Goal: Information Seeking & Learning: Learn about a topic

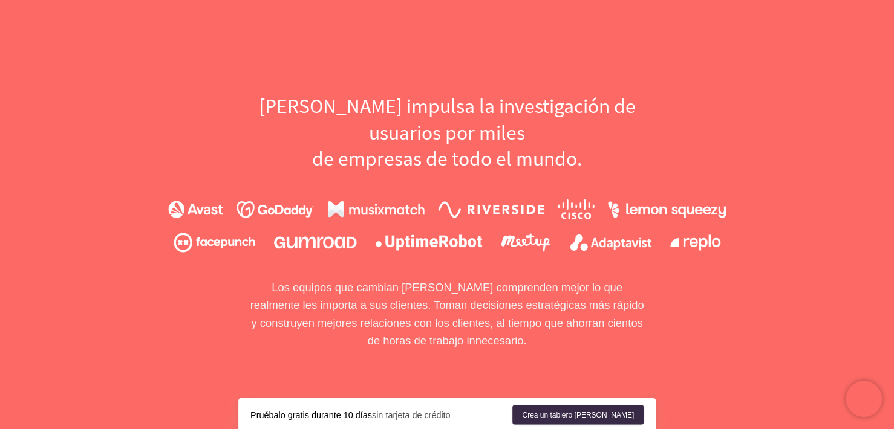
scroll to position [726, 0]
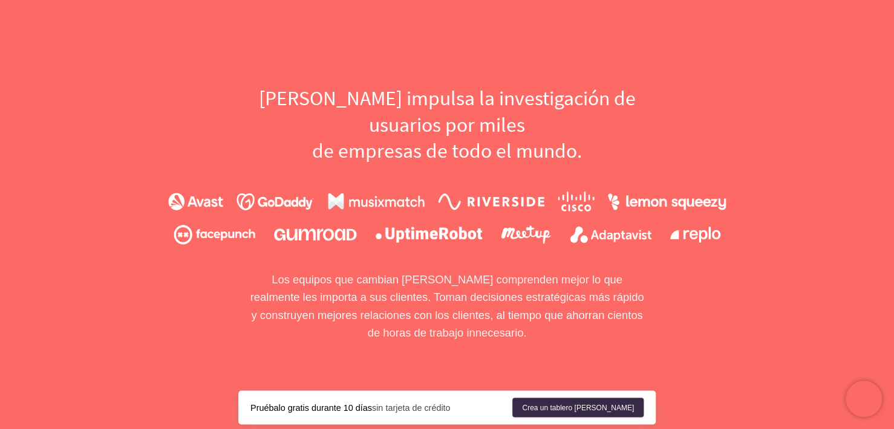
click at [352, 120] on h2 "[PERSON_NAME] impulsa la investigación de usuarios por miles de empresas de tod…" at bounding box center [446, 124] width 417 height 79
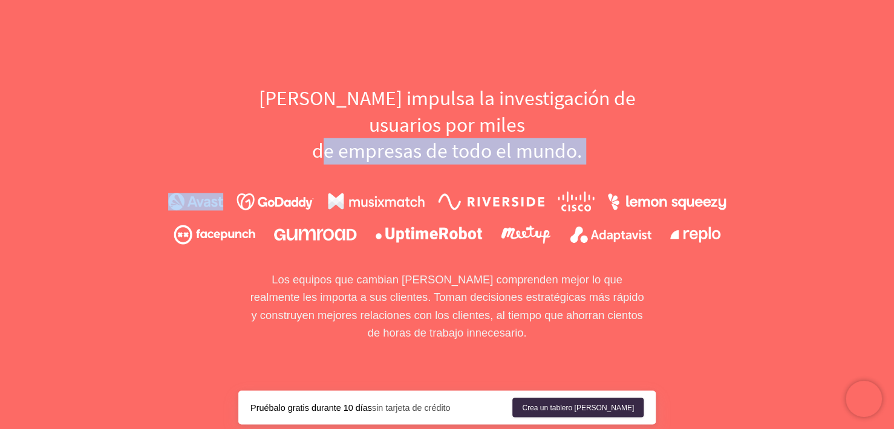
click at [352, 120] on h2 "[PERSON_NAME] impulsa la investigación de usuarios por miles de empresas de tod…" at bounding box center [446, 124] width 417 height 79
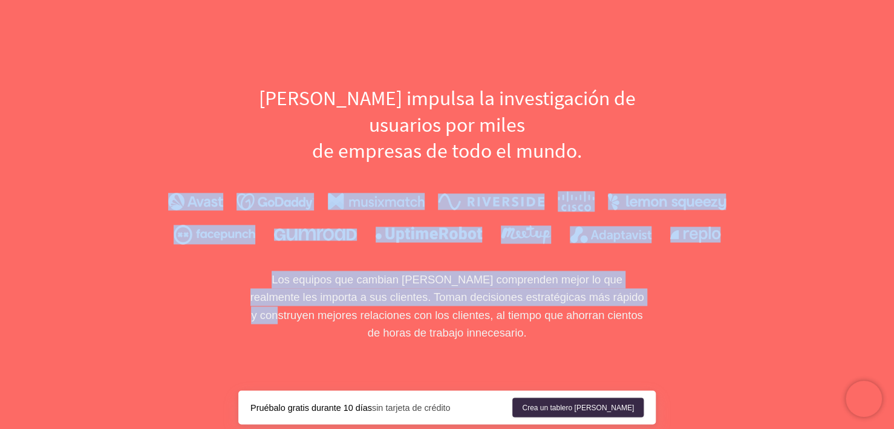
drag, startPoint x: 244, startPoint y: 165, endPoint x: 641, endPoint y: 255, distance: 406.9
click at [641, 255] on div "[PERSON_NAME] impulsa la investigación de usuarios por miles de empresas de tod…" at bounding box center [447, 213] width 774 height 257
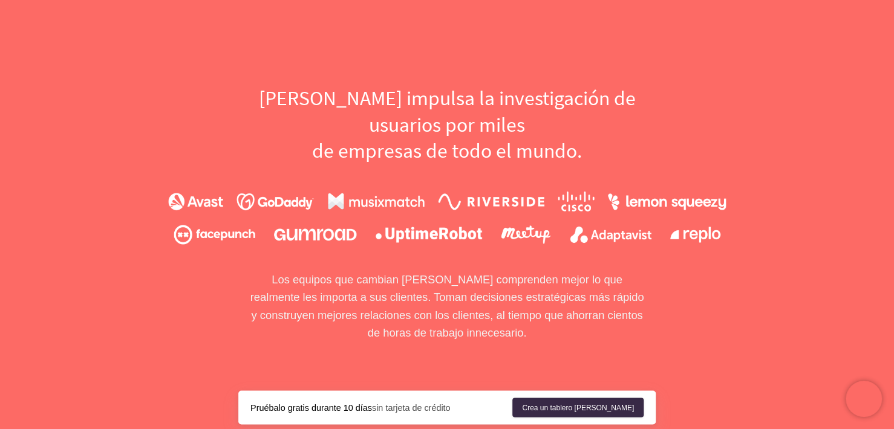
click at [821, 277] on div "[PERSON_NAME] impulsa la investigación de usuarios por miles de empresas de tod…" at bounding box center [447, 213] width 774 height 257
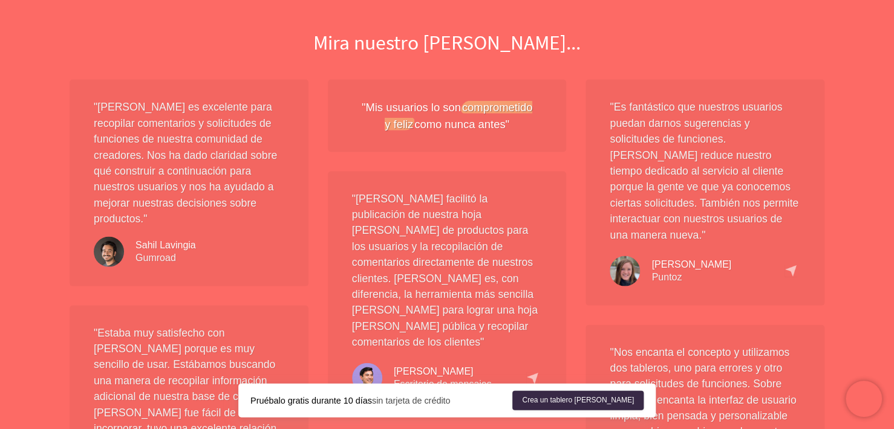
scroll to position [1089, 0]
click at [411, 97] on div ""Mis usuarios lo son comprometido y feliz como nunca antes"" at bounding box center [447, 113] width 191 height 33
drag, startPoint x: 411, startPoint y: 70, endPoint x: 456, endPoint y: 103, distance: 56.1
click at [456, 103] on div ""Mis usuarios lo son comprometido y feliz como nunca antes"" at bounding box center [447, 113] width 191 height 33
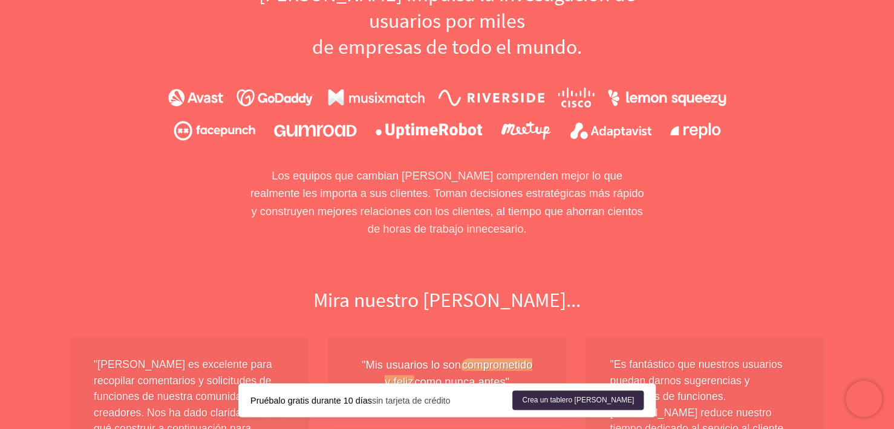
scroll to position [0, 0]
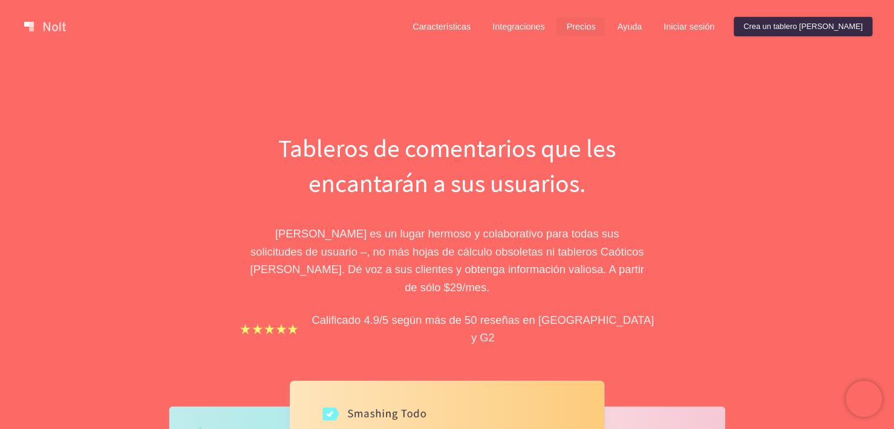
click at [605, 32] on link "Precios" at bounding box center [580, 26] width 48 height 19
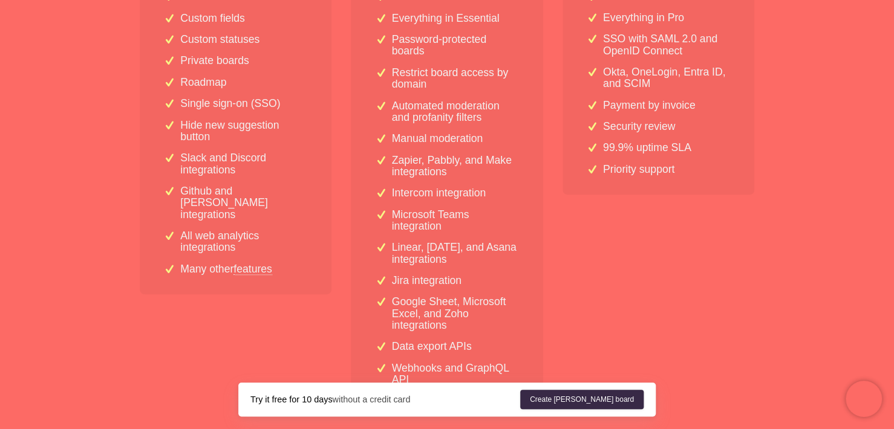
scroll to position [363, 0]
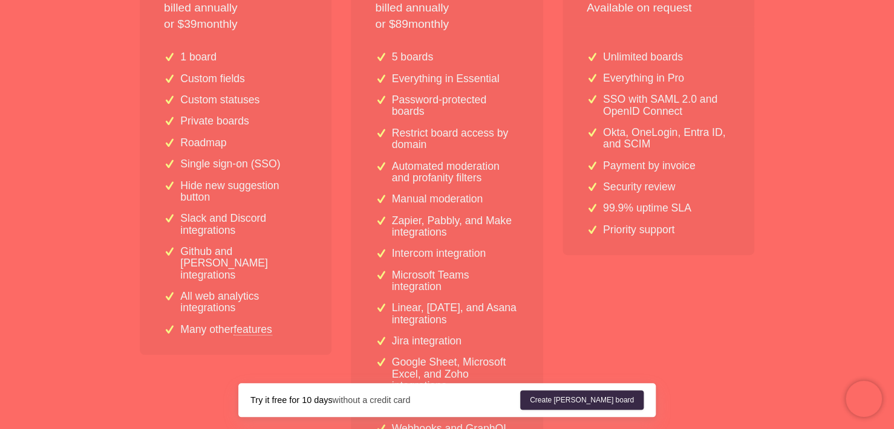
click at [196, 57] on p "1 board" at bounding box center [198, 56] width 36 height 11
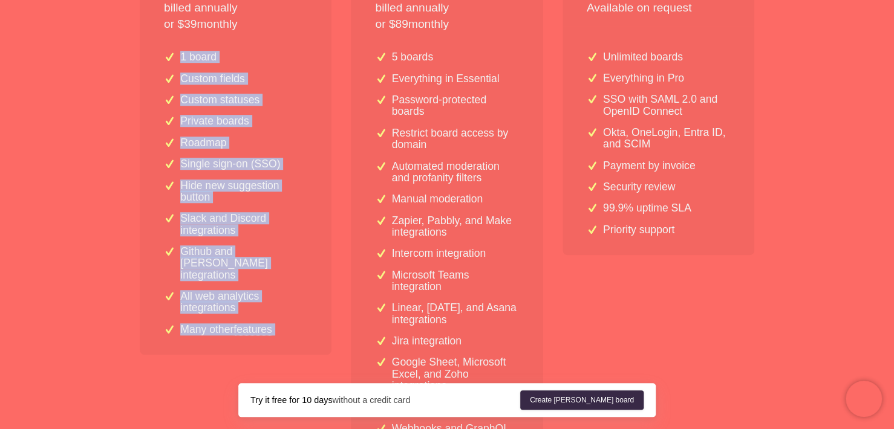
drag, startPoint x: 196, startPoint y: 57, endPoint x: 267, endPoint y: 338, distance: 289.4
click at [267, 338] on div "1 board Custom fields Custom statuses Private boards Roadmap Single sign-on (SS…" at bounding box center [236, 198] width 192 height 313
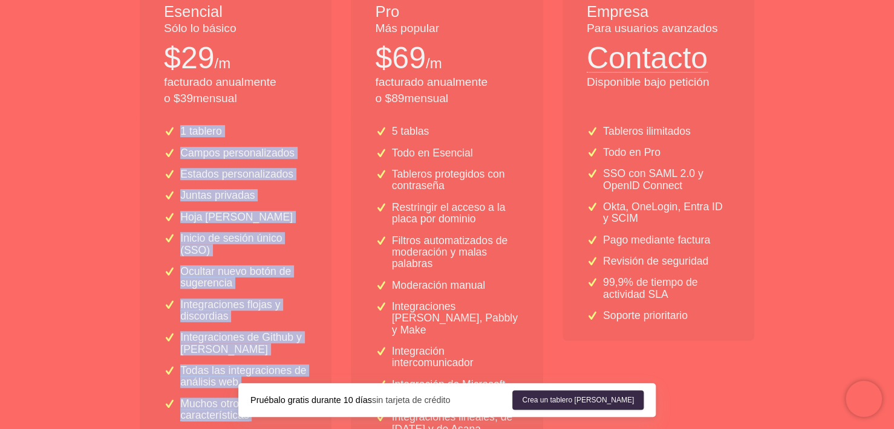
scroll to position [242, 0]
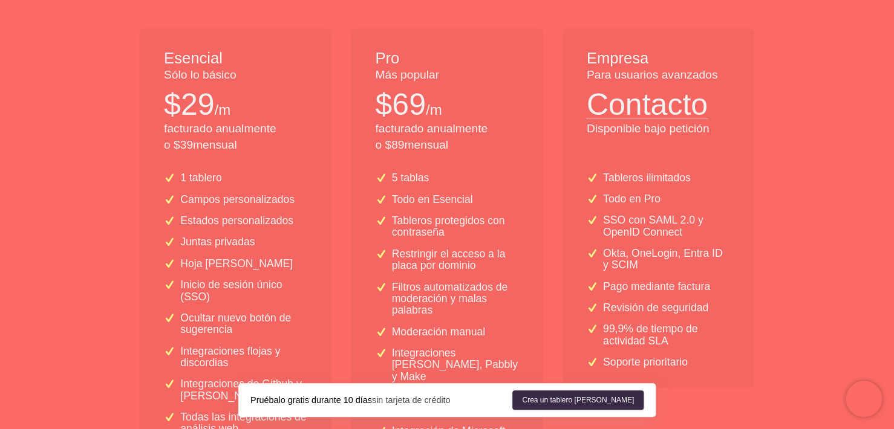
click at [513, 215] on p "Tableros protegidos con contraseña" at bounding box center [455, 227] width 127 height 24
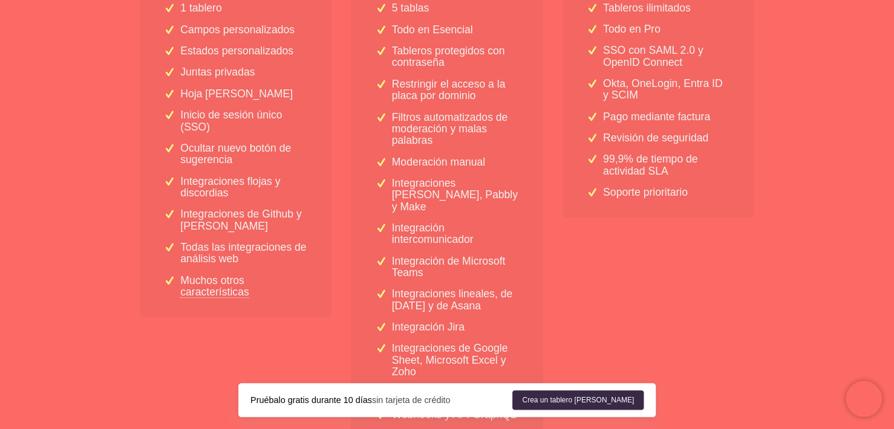
scroll to position [271, 0]
